Goal: Obtain resource: Download file/media

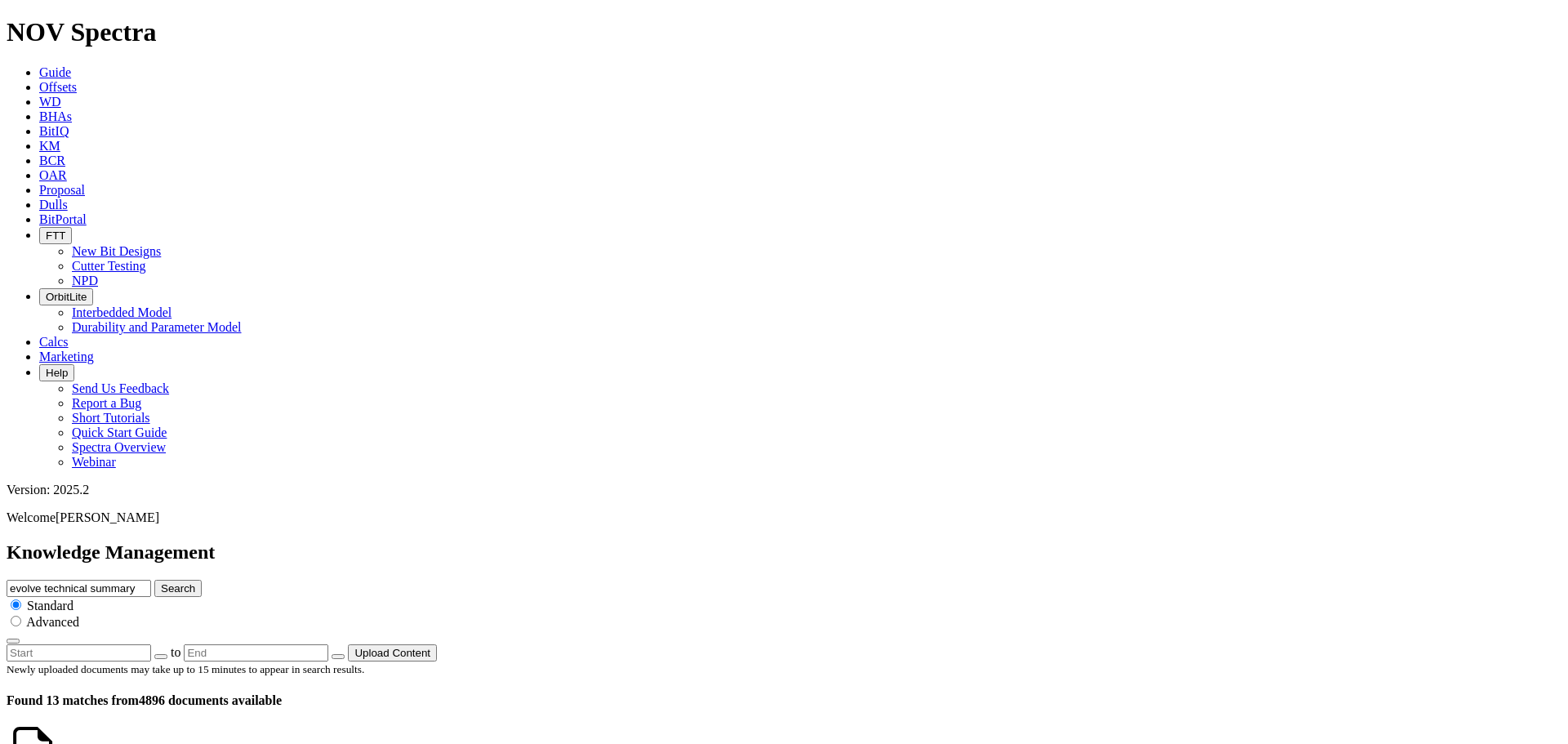
click at [202, 580] on button "Search" at bounding box center [178, 588] width 48 height 17
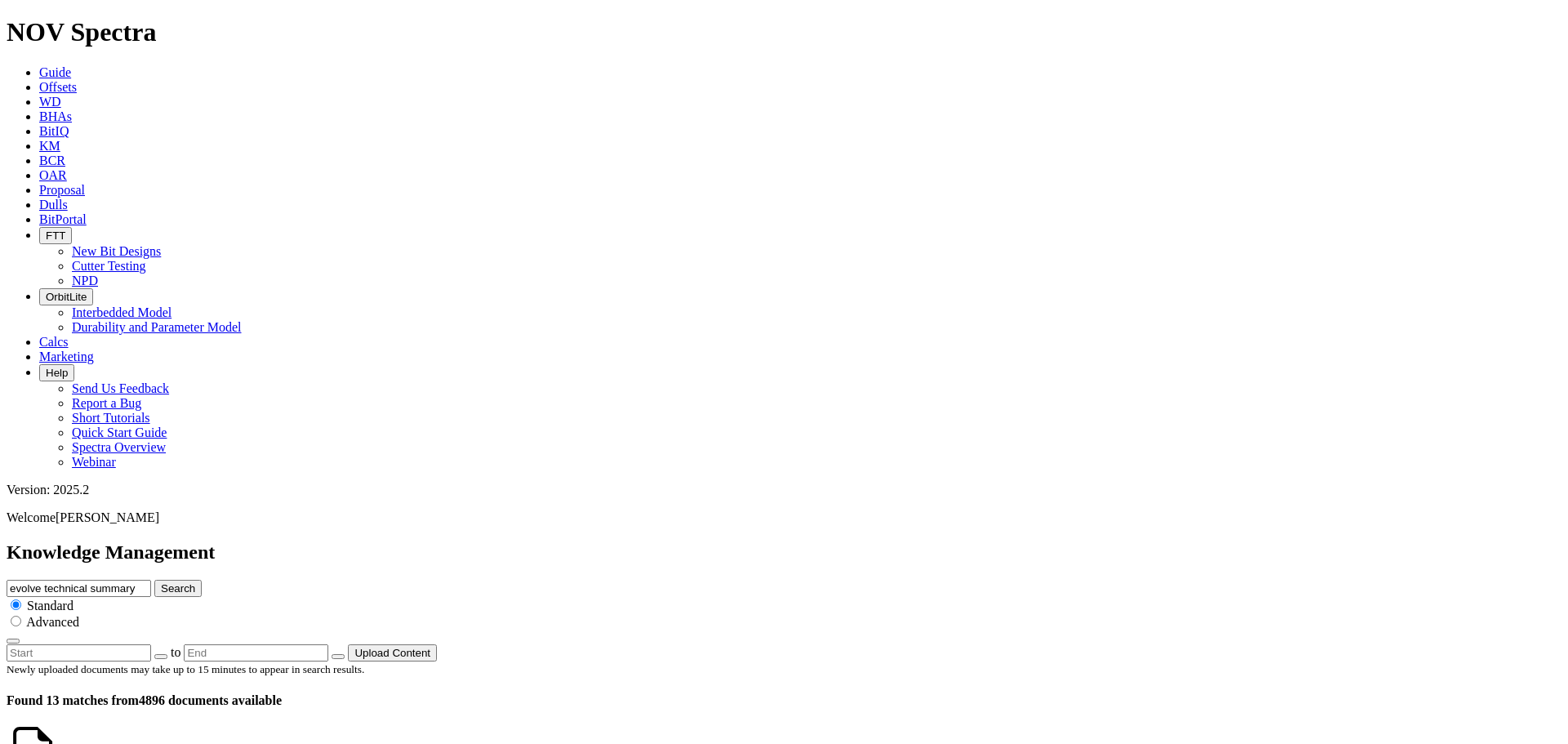
scroll to position [245, 0]
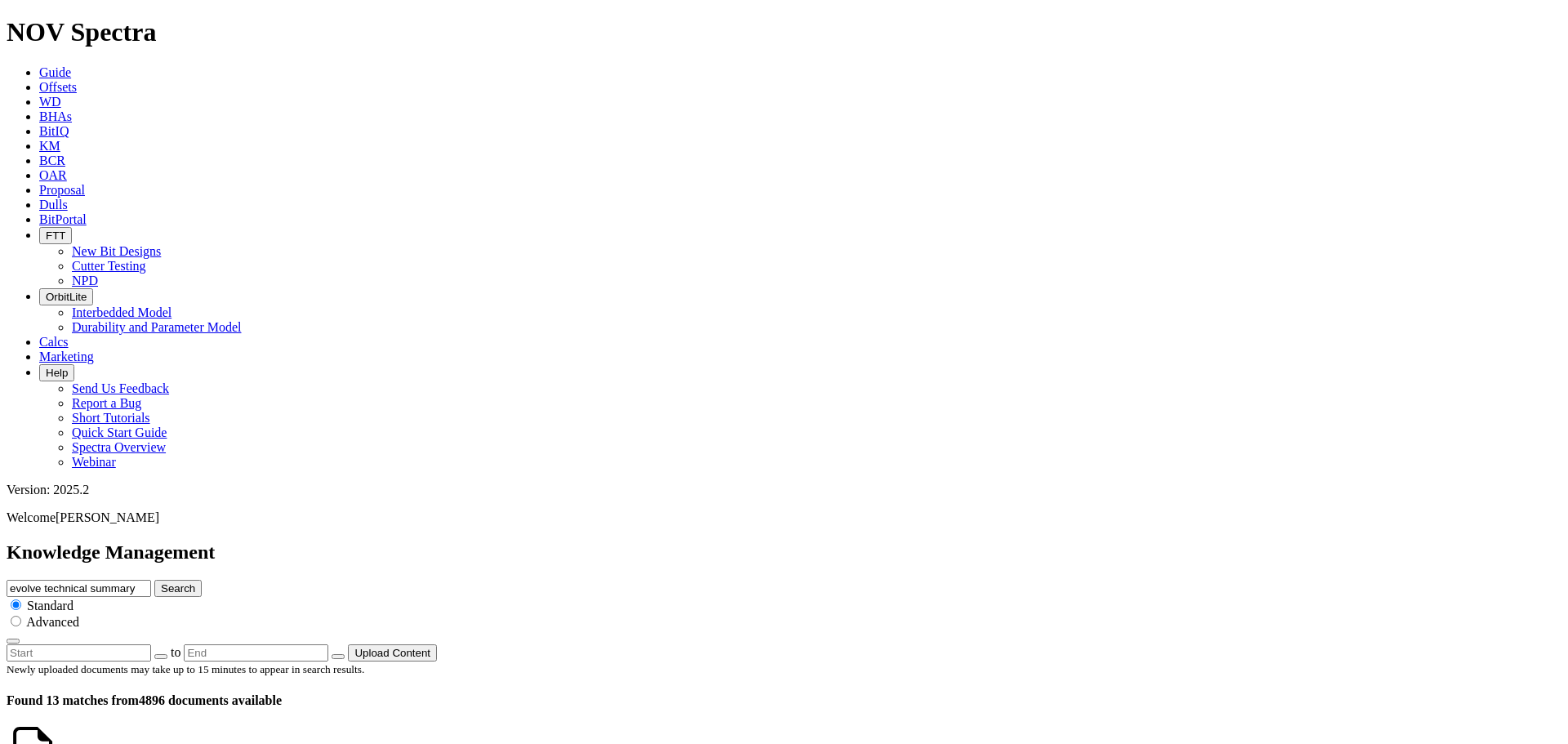
scroll to position [1307, 0]
